Goal: Information Seeking & Learning: Learn about a topic

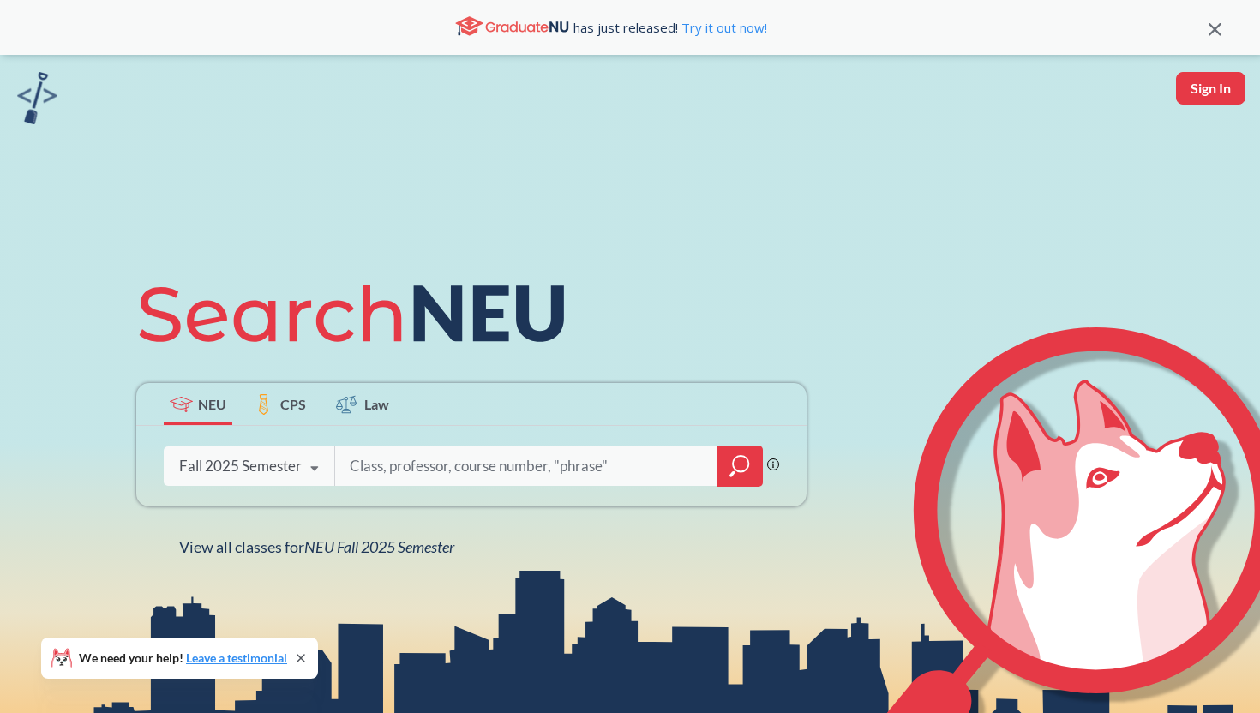
click at [401, 464] on input "search" at bounding box center [526, 466] width 357 height 36
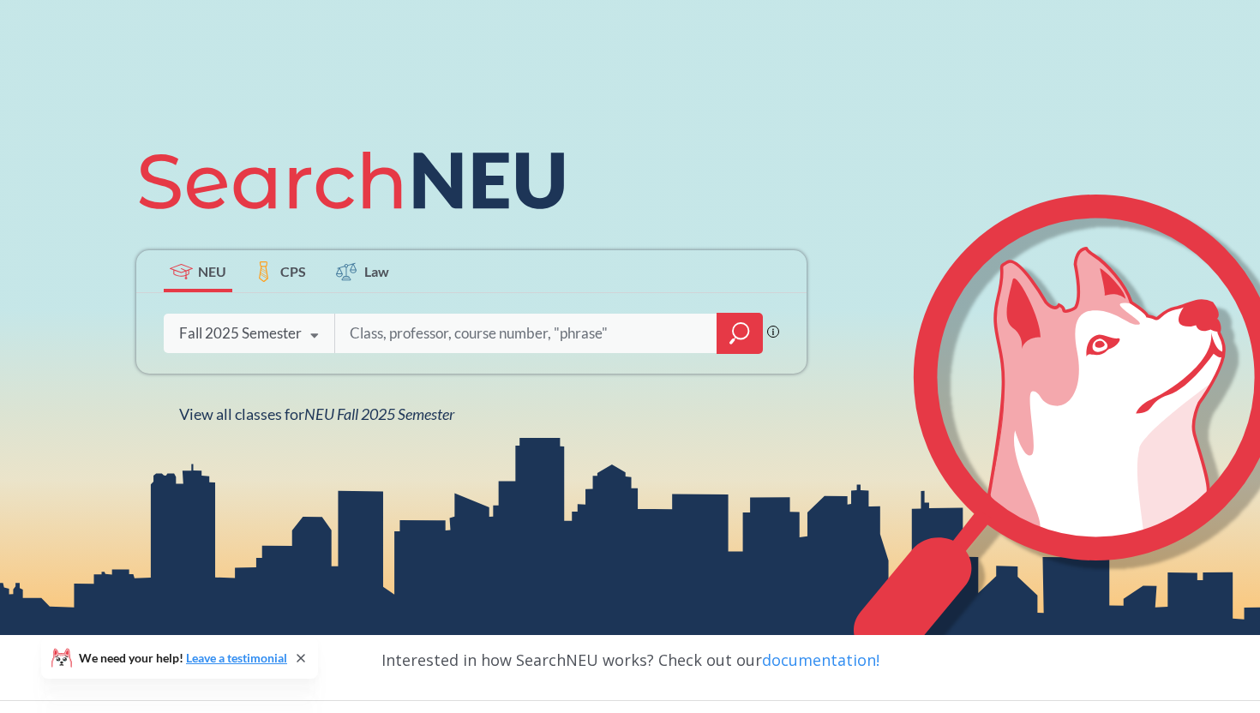
scroll to position [142, 0]
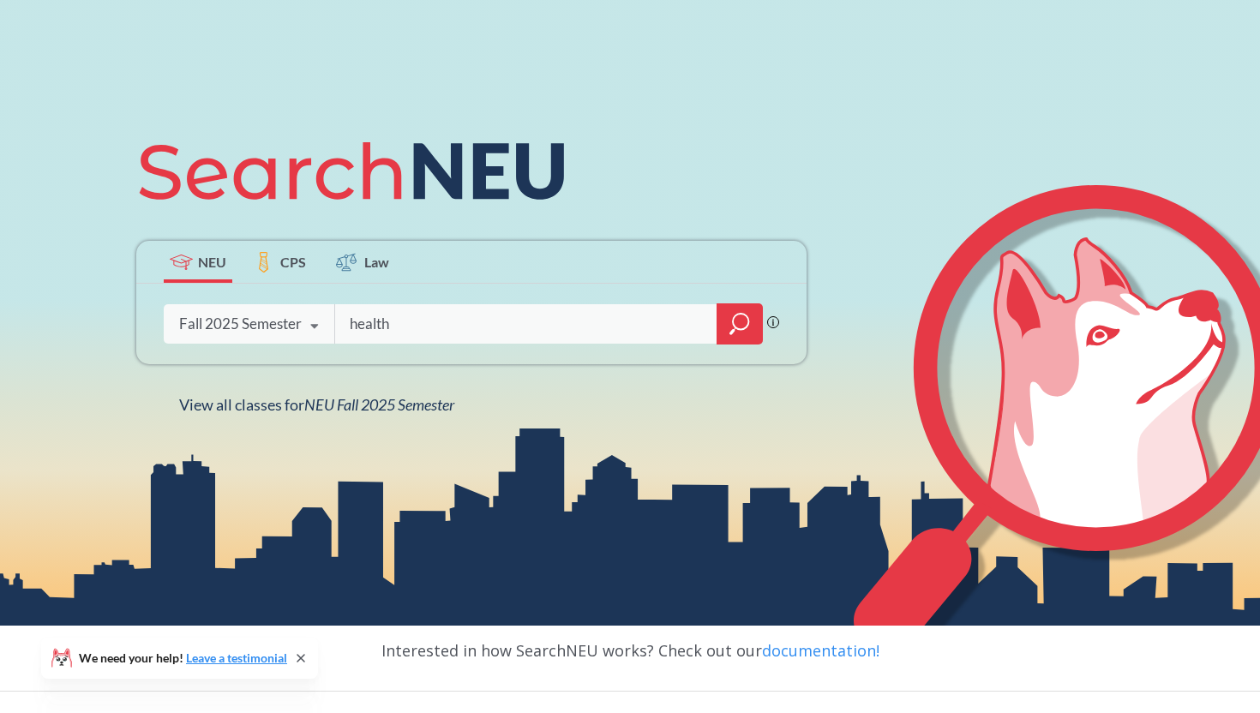
type input "health"
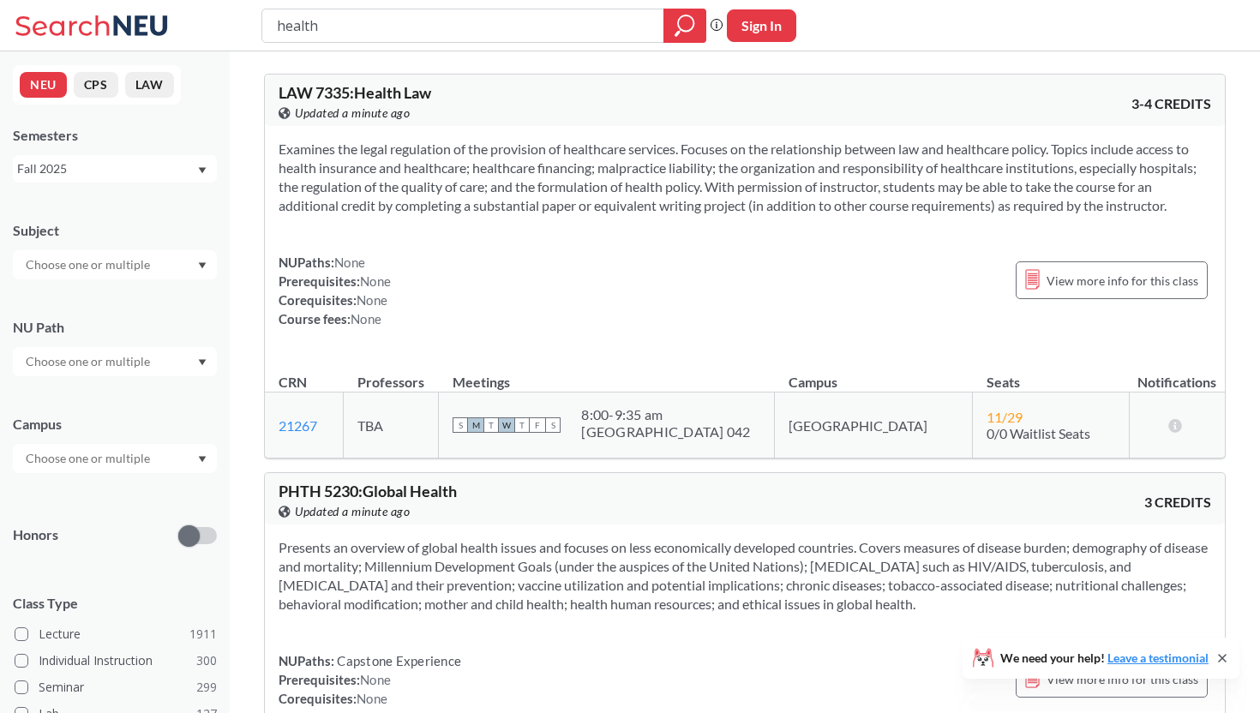
click at [188, 353] on div at bounding box center [115, 361] width 204 height 29
click at [123, 495] on span "Interpreting Culture" at bounding box center [77, 494] width 111 height 19
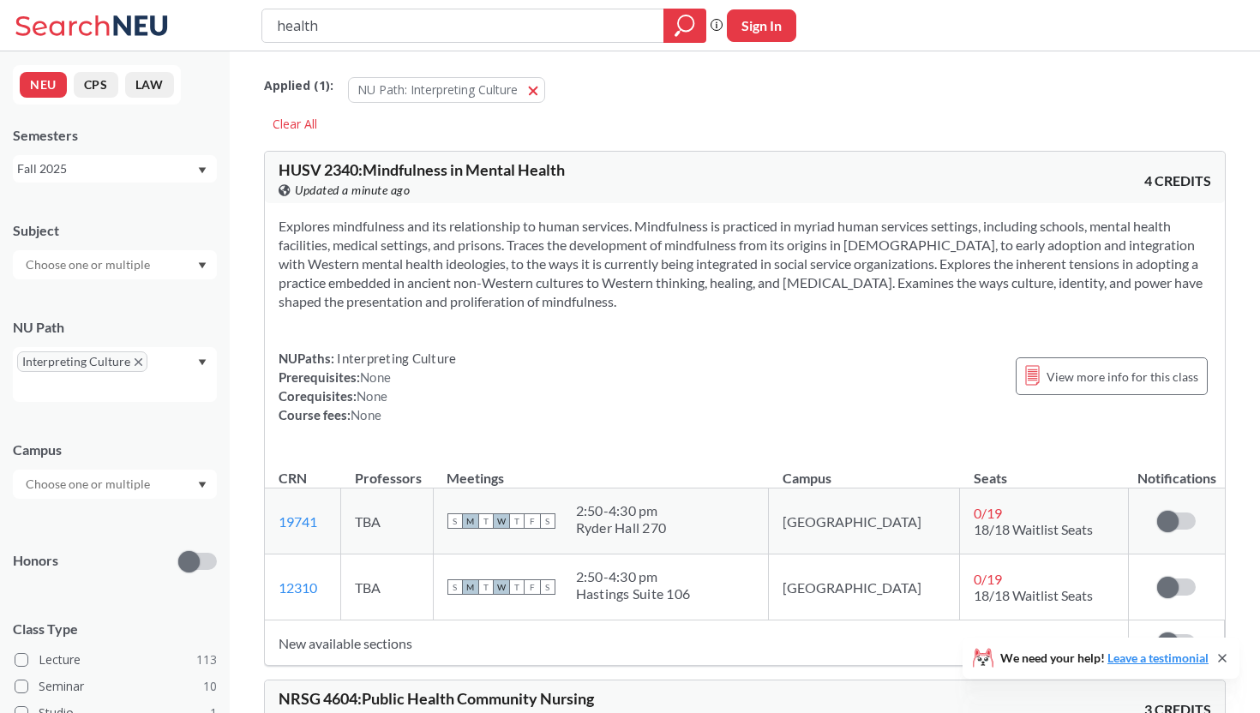
drag, startPoint x: 429, startPoint y: 27, endPoint x: 242, endPoint y: 31, distance: 186.9
click at [242, 31] on div "health Phrase search guarantees the exact search appears in the results. Ex. If…" at bounding box center [630, 25] width 1260 height 51
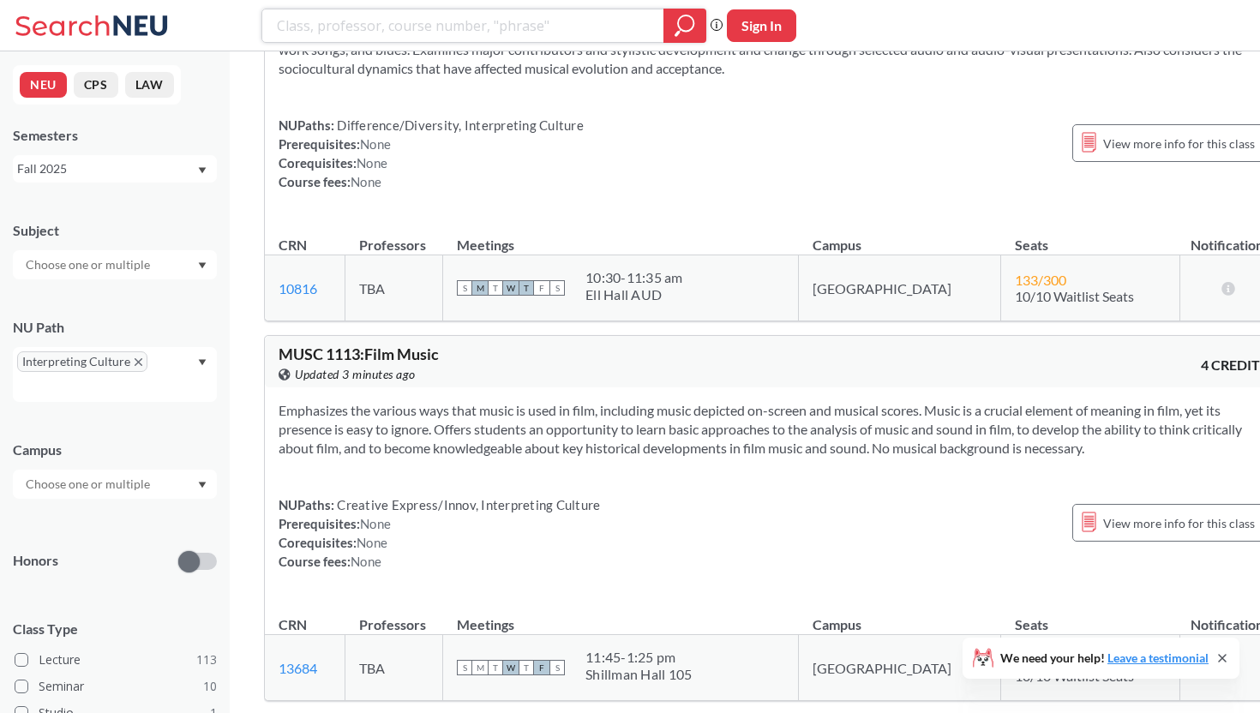
scroll to position [4287, 0]
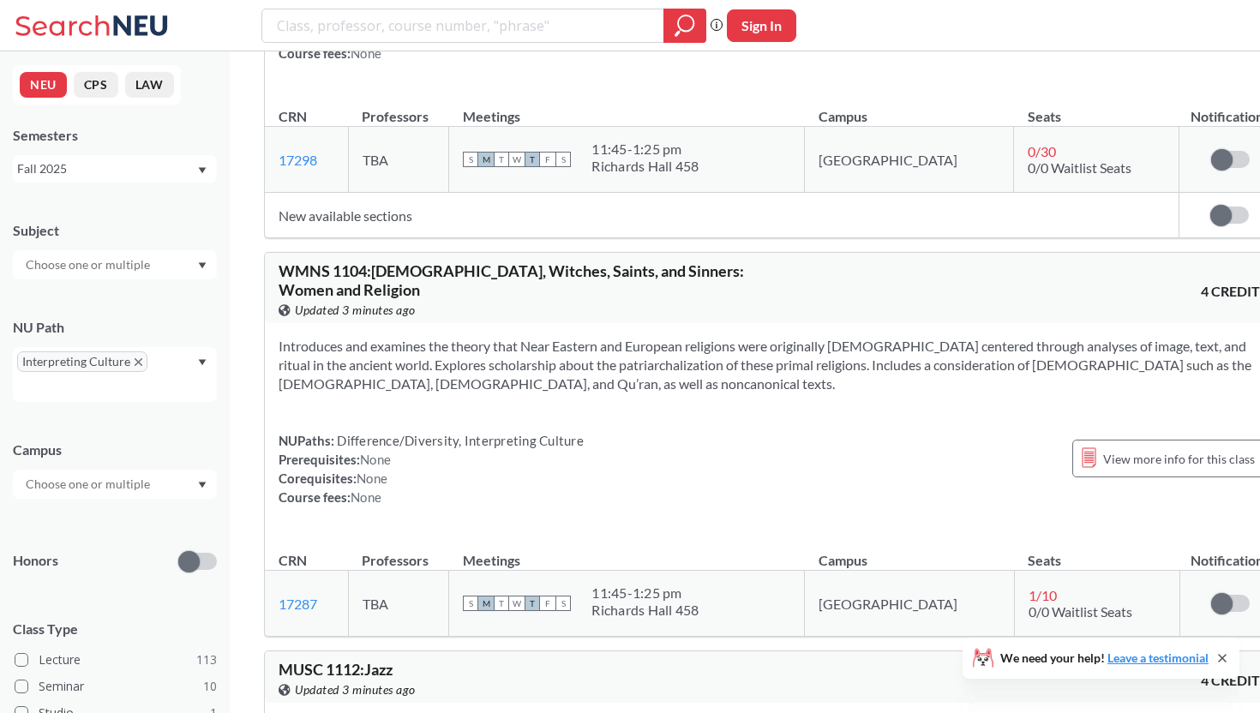
click at [138, 365] on icon "X to remove pill" at bounding box center [139, 362] width 8 height 8
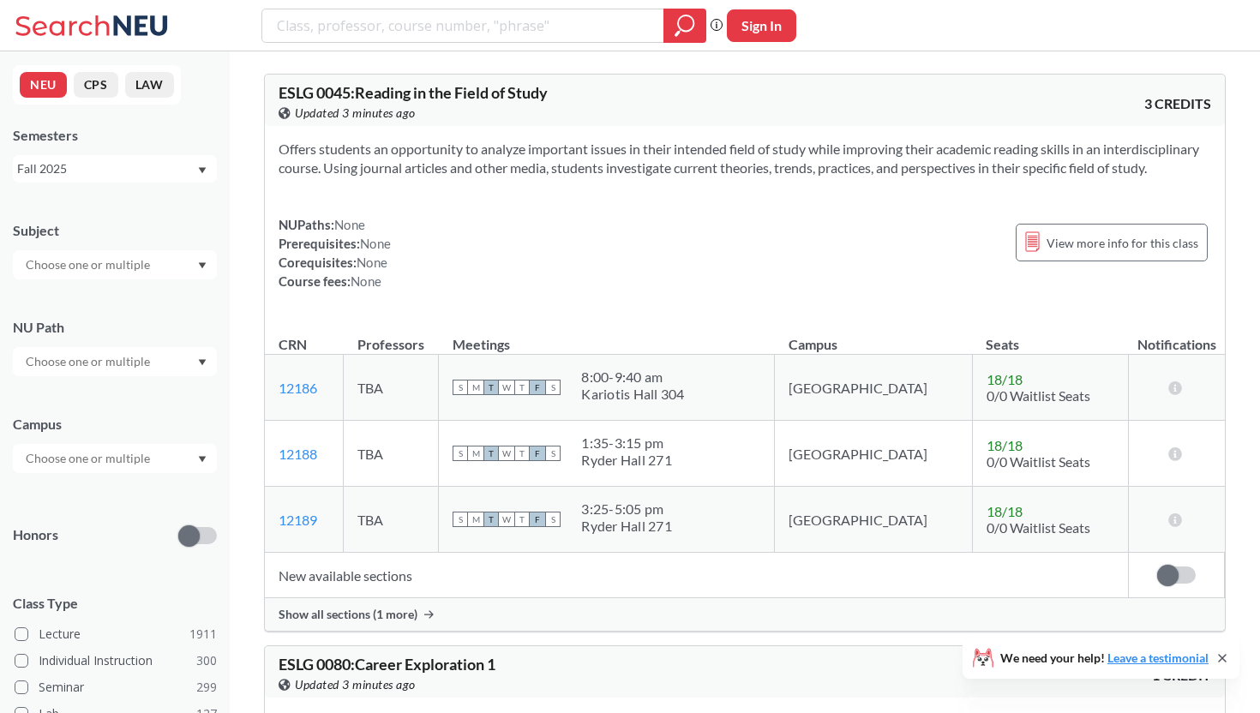
click at [123, 459] on input "text" at bounding box center [89, 458] width 144 height 21
click at [123, 541] on div "Online ( 683 )" at bounding box center [119, 544] width 194 height 19
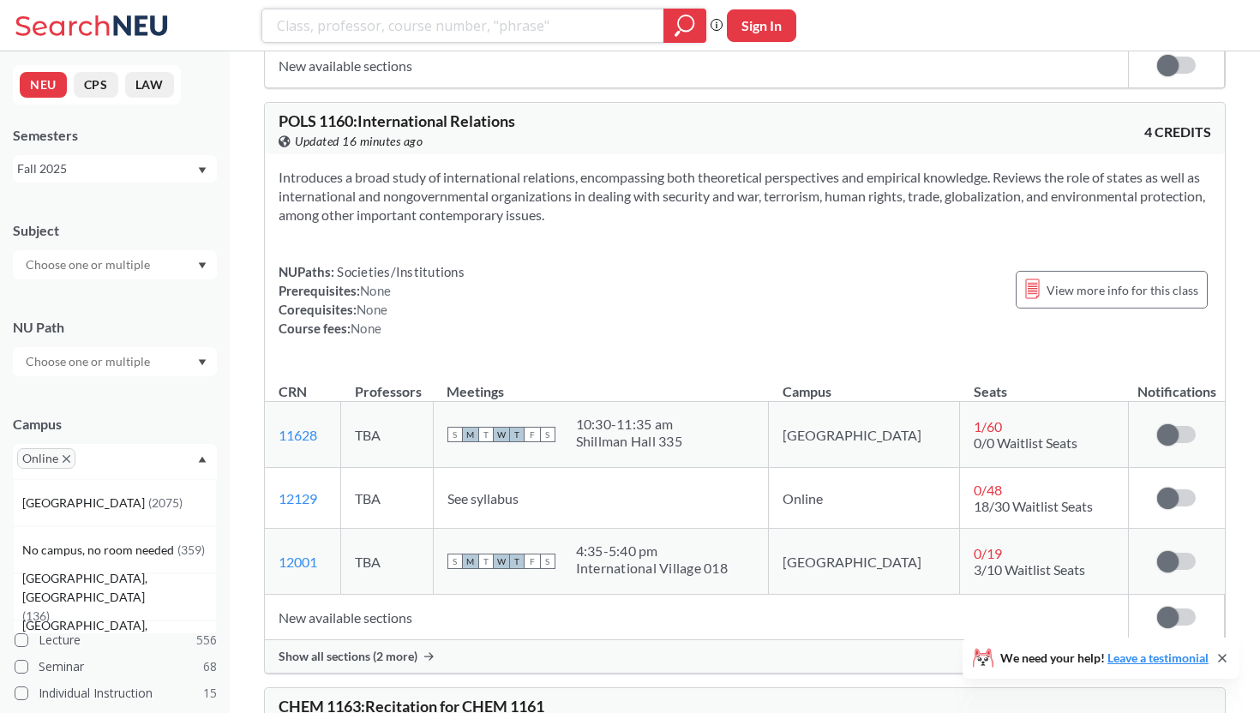
scroll to position [26189, 0]
